Goal: Find specific page/section: Find specific page/section

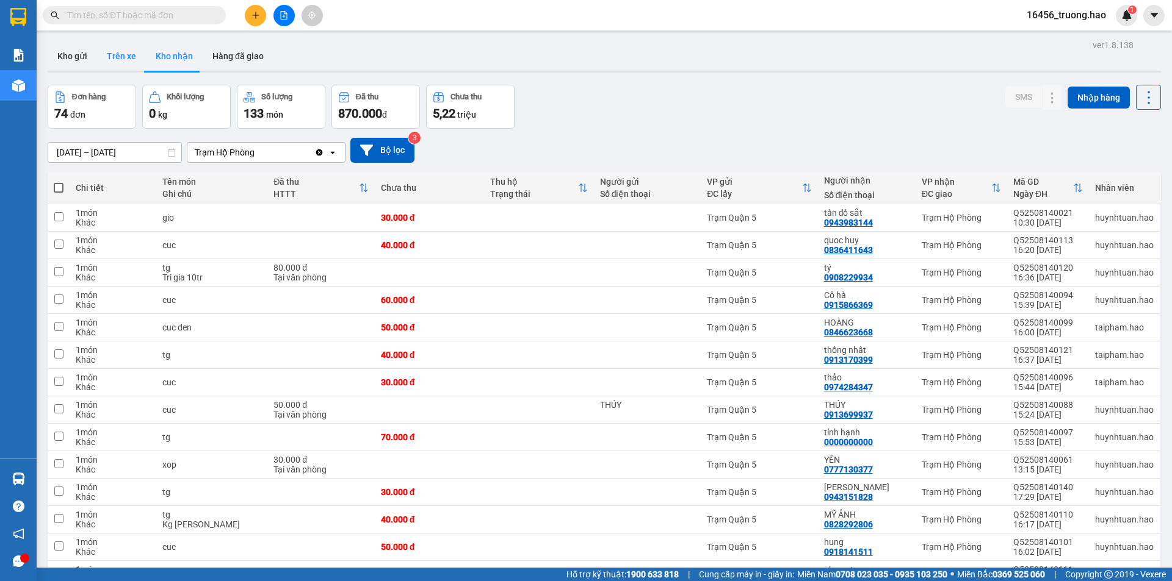
click at [129, 54] on button "Trên xe" at bounding box center [121, 55] width 49 height 29
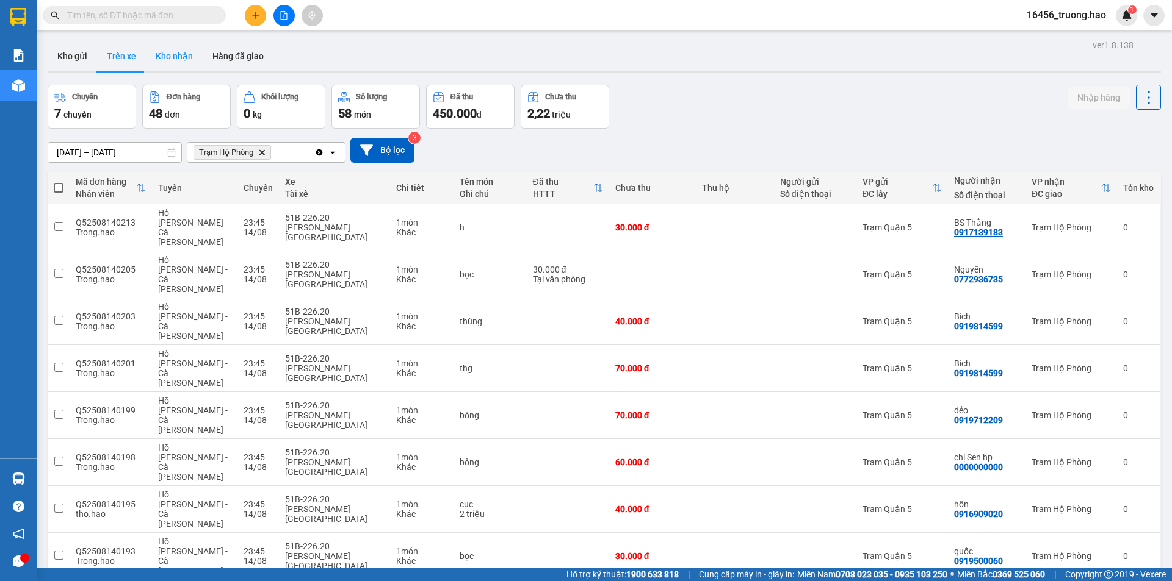
click at [159, 52] on button "Kho nhận" at bounding box center [174, 55] width 57 height 29
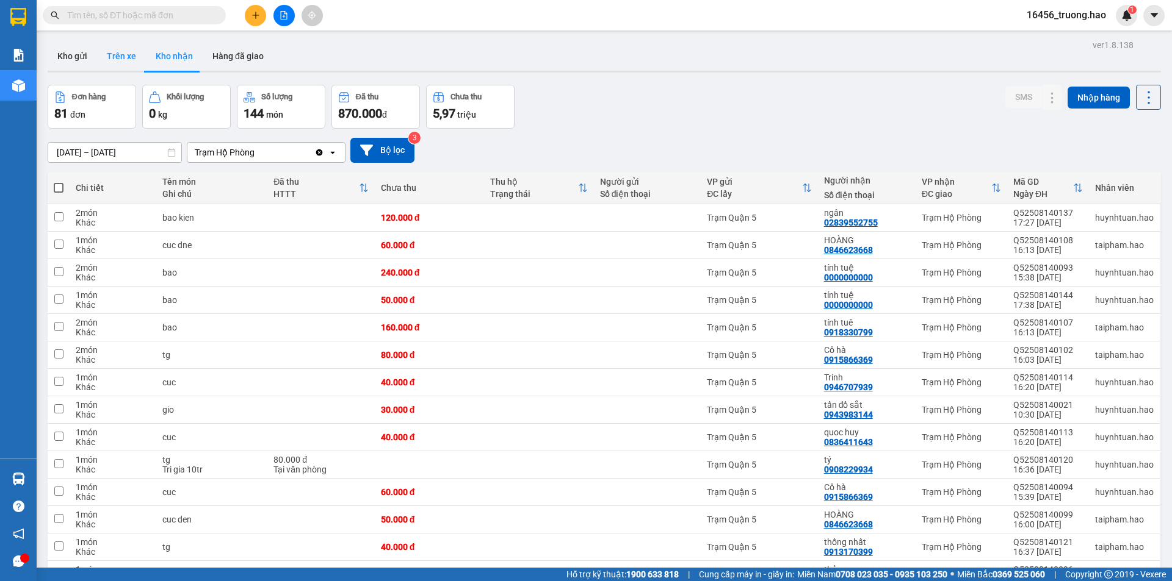
click at [125, 55] on button "Trên xe" at bounding box center [121, 55] width 49 height 29
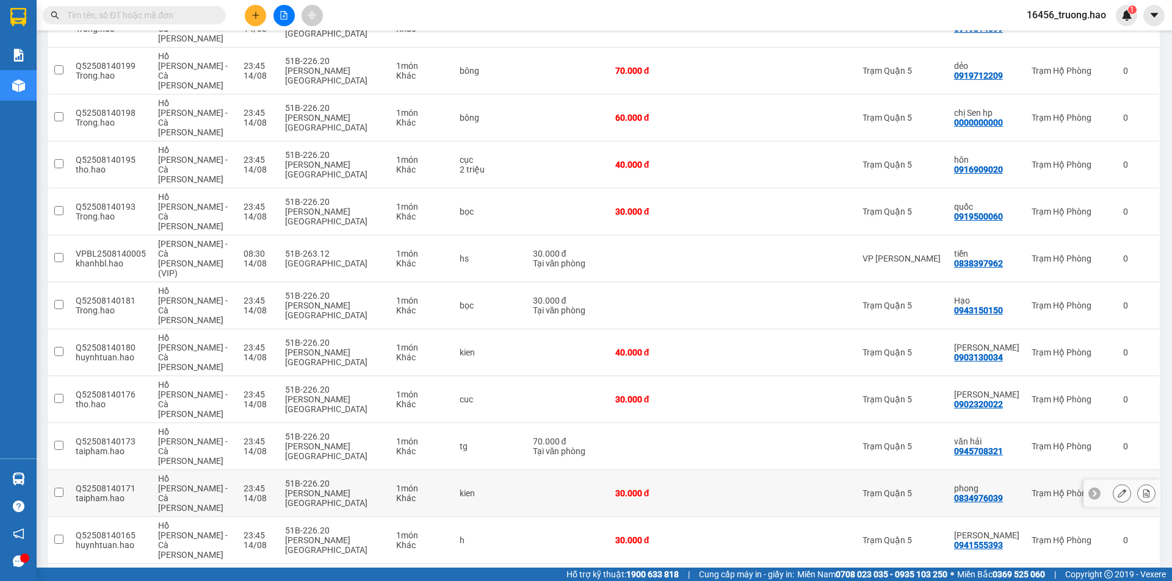
scroll to position [221, 0]
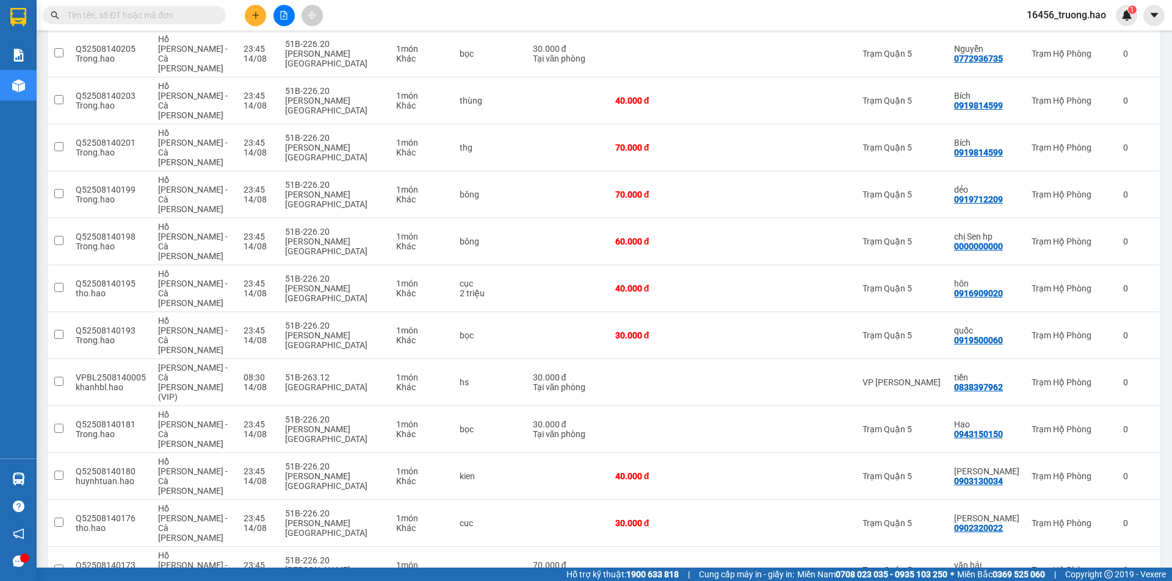
click at [138, 15] on input "text" at bounding box center [139, 15] width 144 height 13
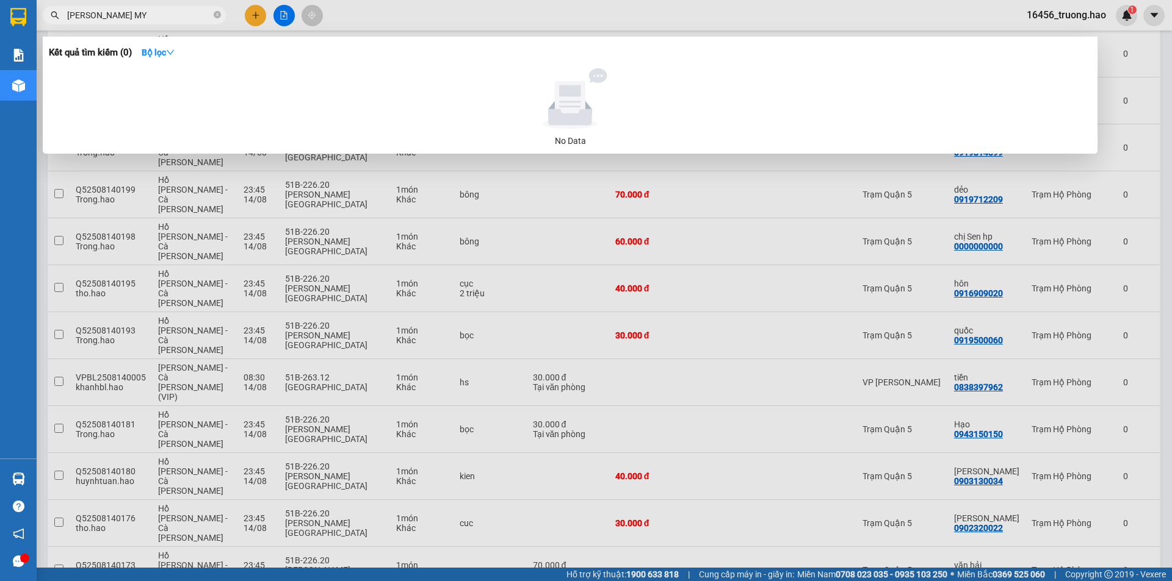
type input "HOÀN MỸ"
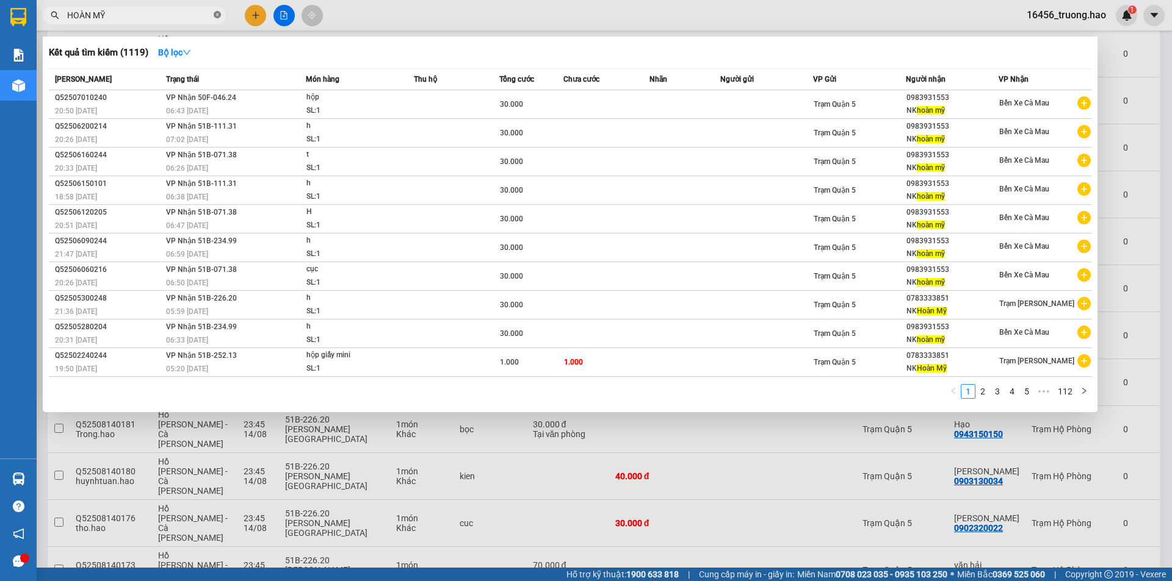
click at [216, 15] on icon "close-circle" at bounding box center [217, 14] width 7 height 7
